Goal: Information Seeking & Learning: Learn about a topic

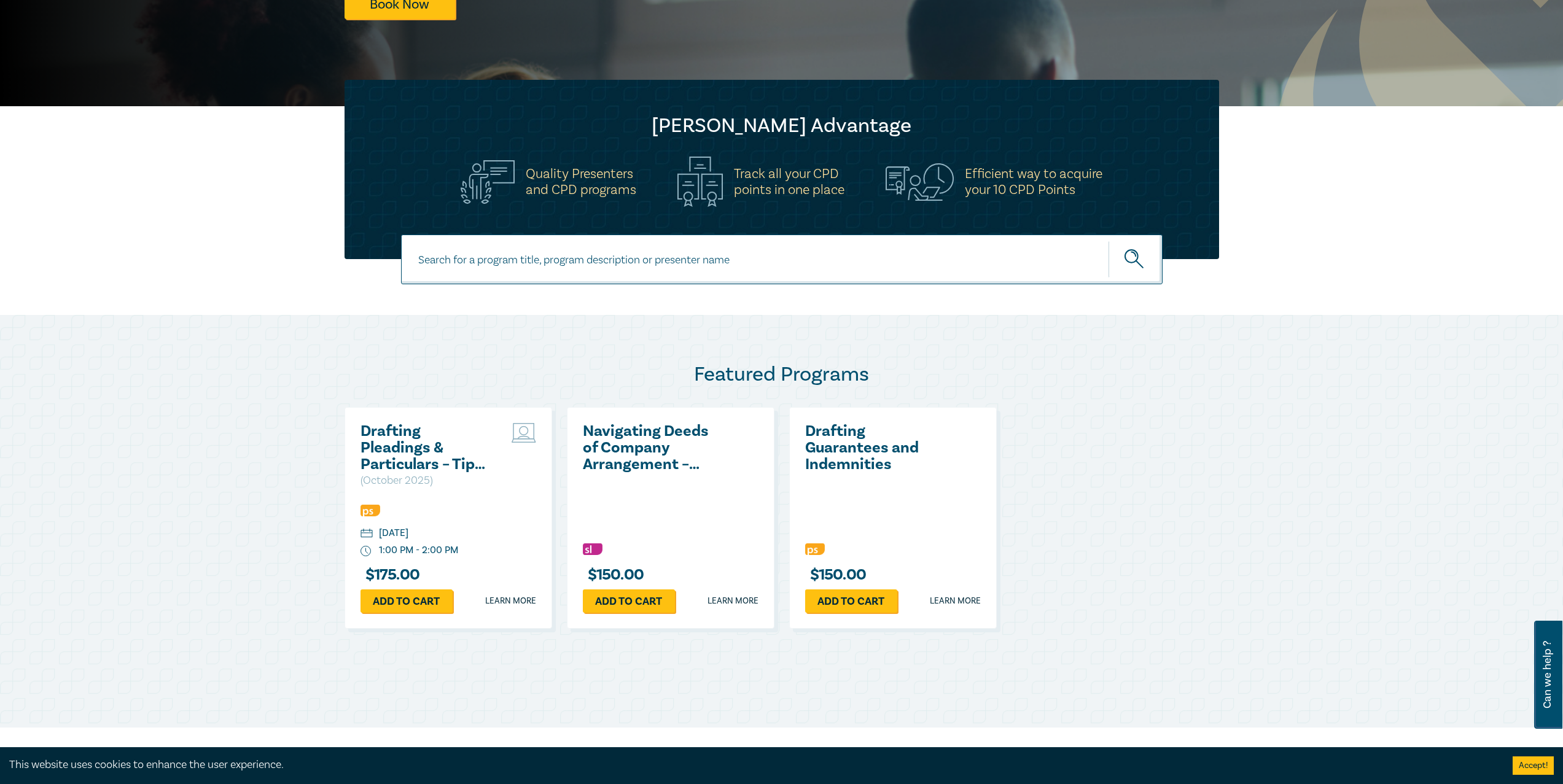
scroll to position [246, 0]
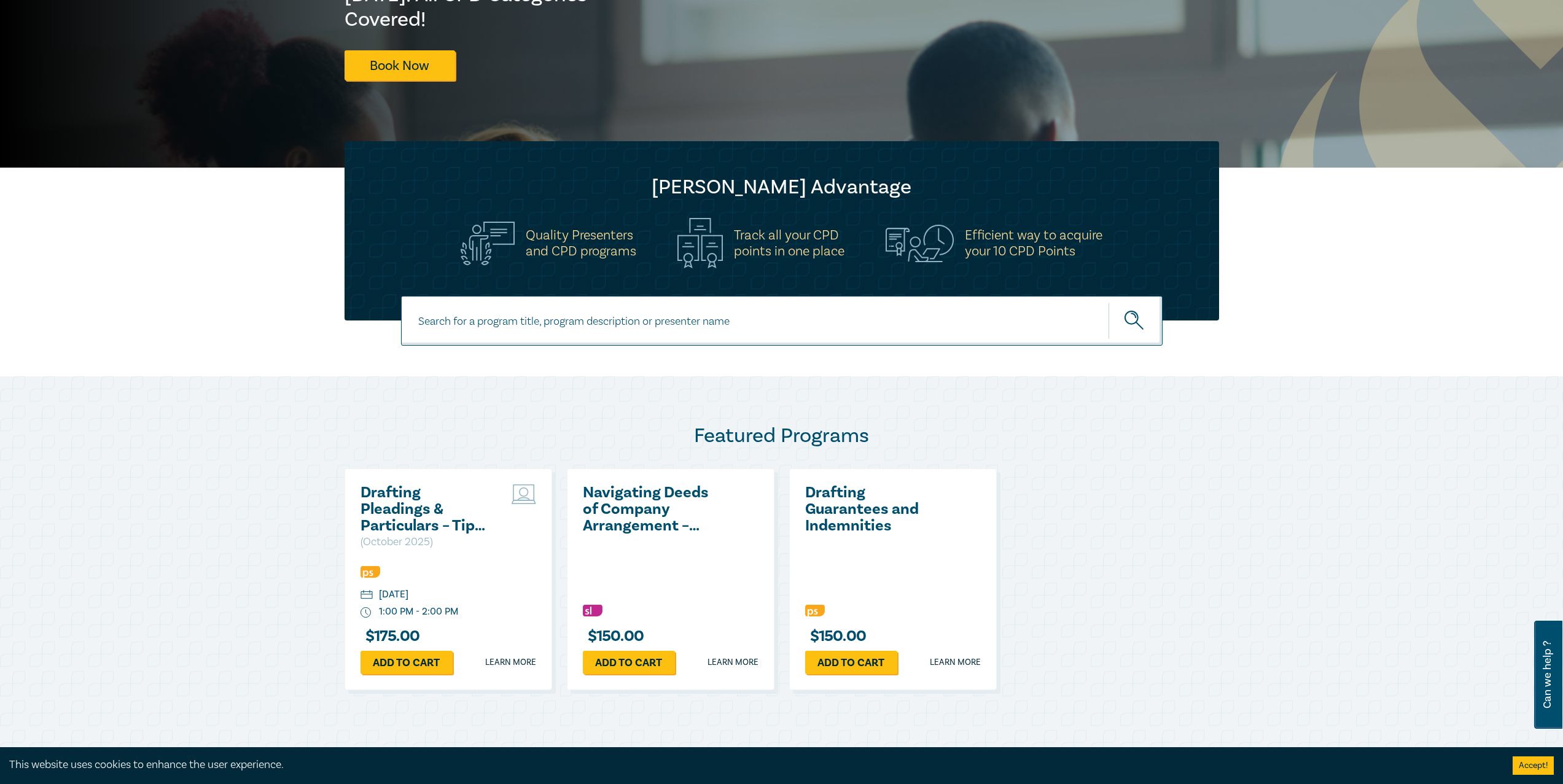
click at [435, 319] on input at bounding box center [782, 321] width 762 height 50
type input "retirement"
click at [1131, 312] on circle "submit" at bounding box center [1131, 317] width 13 height 13
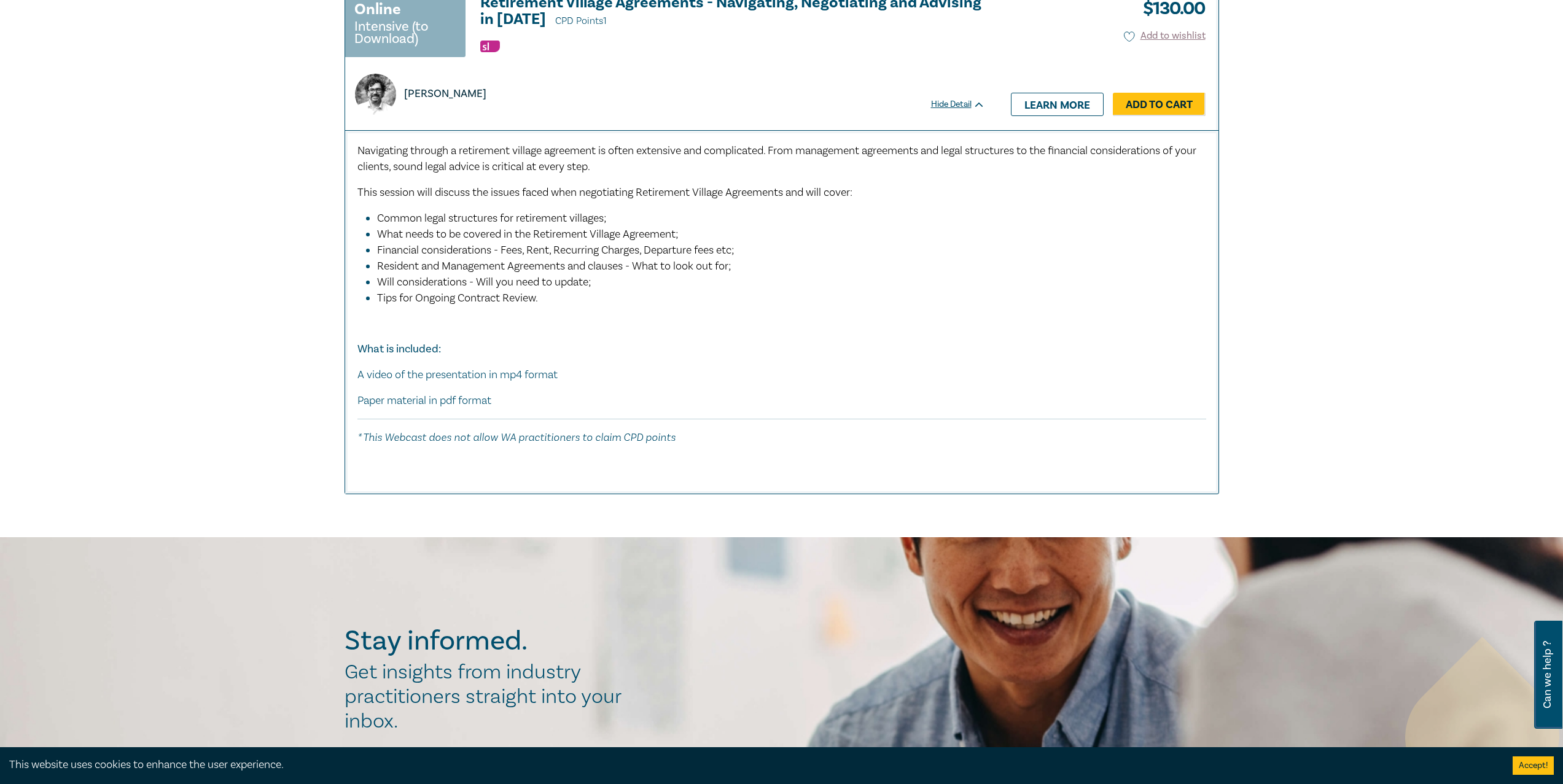
scroll to position [368, 0]
